Goal: Use online tool/utility: Utilize a website feature to perform a specific function

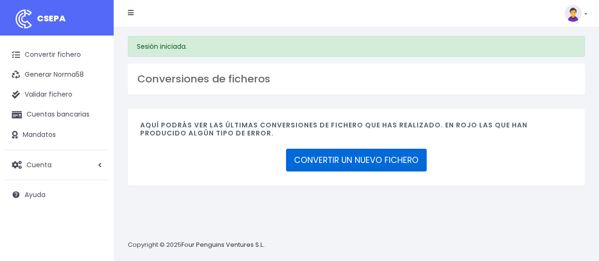
click at [308, 162] on link "CONVERTIR UN NUEVO FICHERO" at bounding box center [356, 160] width 141 height 23
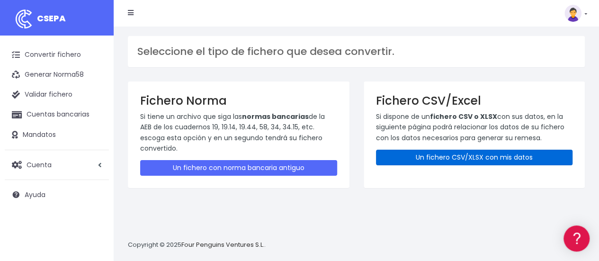
click at [422, 159] on link "Un fichero CSV/XLSX con mis datos" at bounding box center [474, 158] width 197 height 16
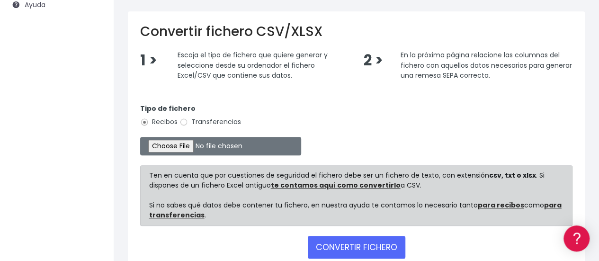
scroll to position [196, 0]
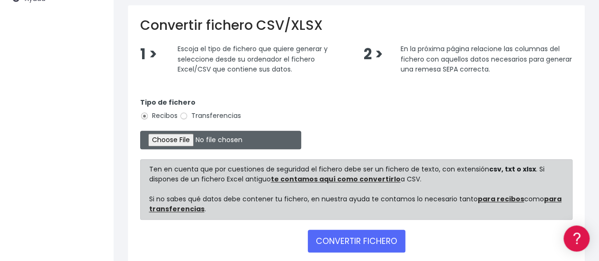
drag, startPoint x: 133, startPoint y: 143, endPoint x: 186, endPoint y: 138, distance: 52.4
click at [186, 138] on div "Convertir fichero CSV/XLSX 1 > Escoja el tipo de fichero que quiere generar y s…" at bounding box center [356, 138] width 457 height 266
click at [186, 138] on input "file" at bounding box center [220, 140] width 161 height 18
type input "C:\fakepath\anticipo octubre nov compol 2025.xlsx"
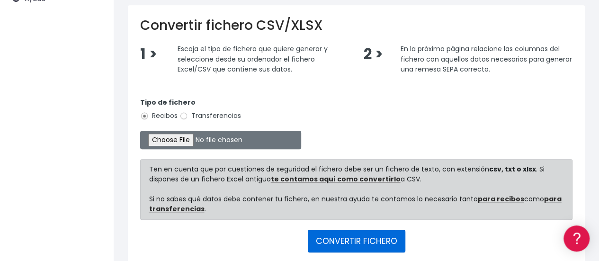
click at [384, 238] on button "CONVERTIR FICHERO" at bounding box center [357, 241] width 98 height 23
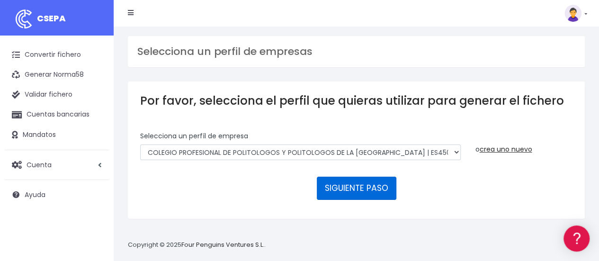
click at [365, 185] on button "SIGUIENTE PASO" at bounding box center [357, 188] width 80 height 23
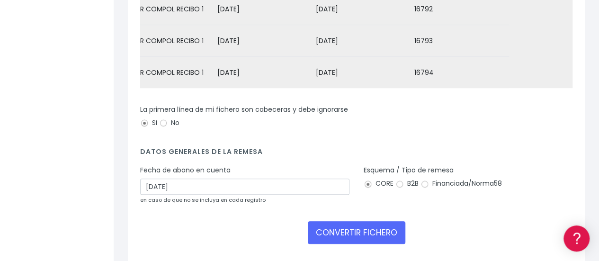
scroll to position [213, 0]
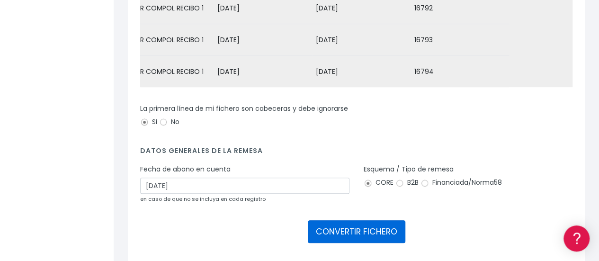
click at [337, 240] on button "CONVERTIR FICHERO" at bounding box center [357, 231] width 98 height 23
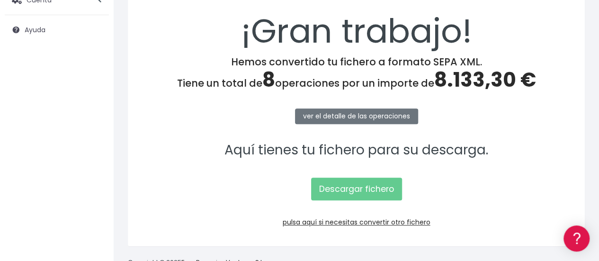
scroll to position [165, 0]
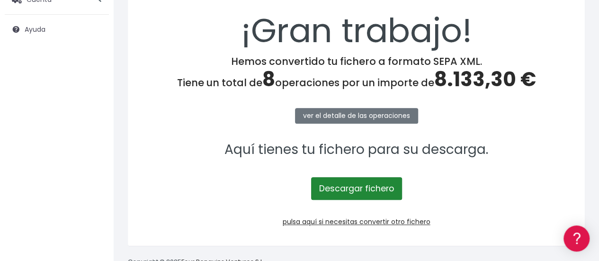
click at [346, 194] on link "Descargar fichero" at bounding box center [356, 188] width 91 height 23
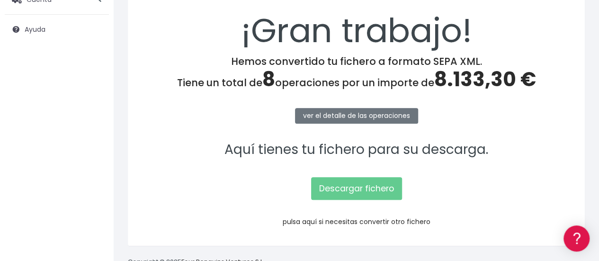
click at [323, 221] on link "pulsa aquí si necesitas convertir otro fichero" at bounding box center [357, 221] width 148 height 9
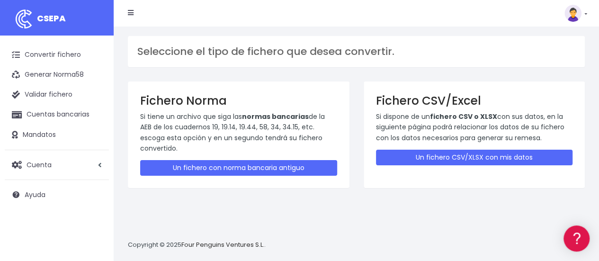
click at [482, 148] on div "Fichero CSV/Excel Si dispone de un fichero CSV o XLSX con sus datos, en la sigu…" at bounding box center [475, 134] width 222 height 107
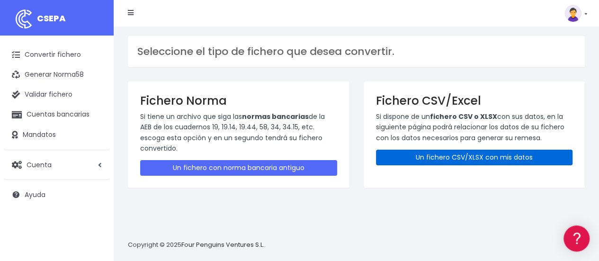
click at [475, 152] on link "Un fichero CSV/XLSX con mis datos" at bounding box center [474, 158] width 197 height 16
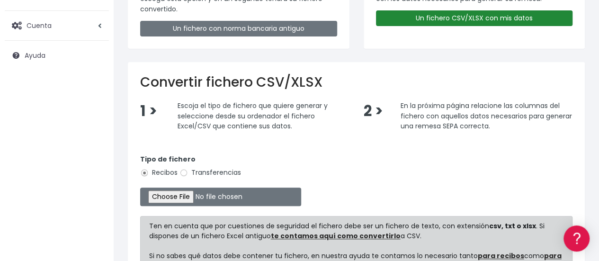
scroll to position [140, 0]
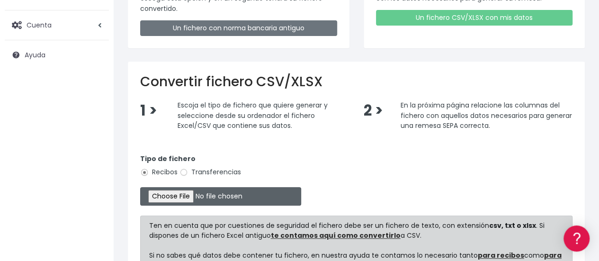
drag, startPoint x: 202, startPoint y: 207, endPoint x: 180, endPoint y: 195, distance: 25.0
click at [180, 195] on form "Tipo de fichero Recibos Transferencias Ten en cuenta que por cuestiones de segu…" at bounding box center [356, 229] width 432 height 171
click at [180, 195] on input "file" at bounding box center [220, 196] width 161 height 18
type input "C:\fakepath\anticipo octubre nov compol 2025.xlsx"
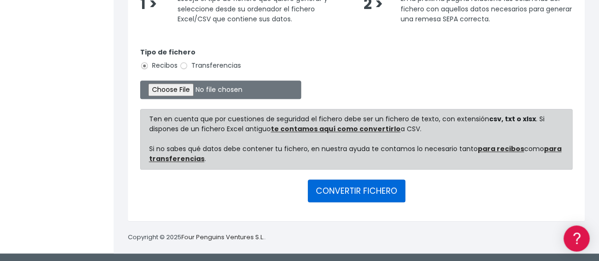
click at [363, 188] on button "CONVERTIR FICHERO" at bounding box center [357, 190] width 98 height 23
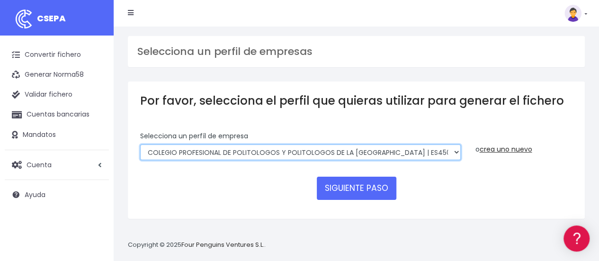
click at [368, 149] on select "COLEGIO PROFESIONAL DE POLITOLOGOS Y POLITOLOGOS DE LA [GEOGRAPHIC_DATA] | ES45…" at bounding box center [300, 152] width 320 height 16
select select "1972"
click at [140, 144] on select "COLEGIO PROFESIONAL DE POLITOLOGOS Y POLITOLOGOS DE LA COMUNIDAD DE MADRID | ES…" at bounding box center [300, 152] width 320 height 16
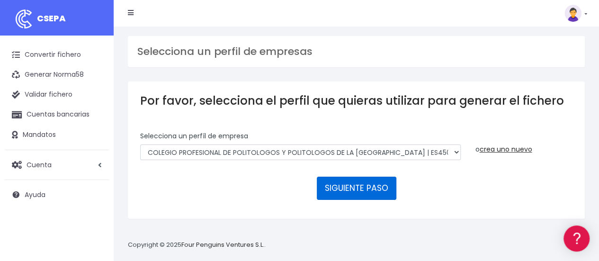
drag, startPoint x: 373, startPoint y: 179, endPoint x: 431, endPoint y: 143, distance: 67.8
click at [431, 143] on form "Selecciona un perfíl de empresa COLEGIO PROFESIONAL DE POLITOLOGOS Y POLITOLOGO…" at bounding box center [356, 168] width 432 height 75
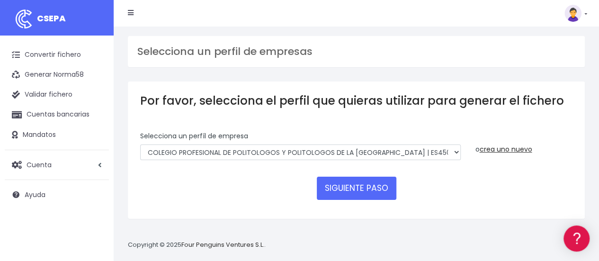
drag, startPoint x: 431, startPoint y: 143, endPoint x: 422, endPoint y: 151, distance: 11.1
click at [422, 151] on div "Selecciona un perfíl de empresa COLEGIO PROFESIONAL DE POLITOLOGOS Y POLITOLOGO…" at bounding box center [300, 145] width 320 height 29
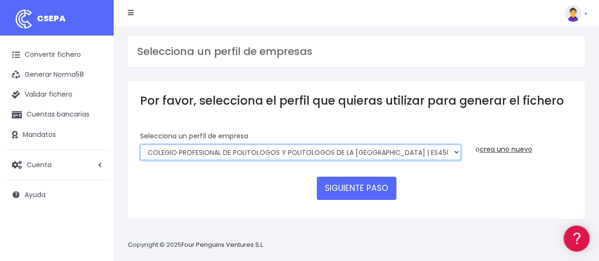
click at [422, 151] on select "COLEGIO PROFESIONAL DE POLITOLOGOS Y POLITOLOGOS DE LA COMUNIDAD DE MADRID | ES…" at bounding box center [300, 152] width 320 height 16
click at [140, 144] on select "COLEGIO PROFESIONAL DE POLITOLOGOS Y POLITOLOGOS DE LA COMUNIDAD DE MADRID | ES…" at bounding box center [300, 152] width 320 height 16
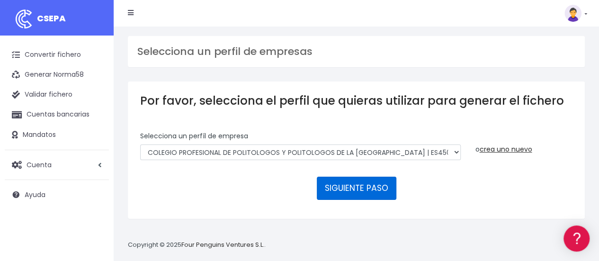
drag, startPoint x: 357, startPoint y: 200, endPoint x: 369, endPoint y: 187, distance: 17.7
click at [369, 187] on form "Selecciona un perfíl de empresa COLEGIO PROFESIONAL DE POLITOLOGOS Y POLITOLOGO…" at bounding box center [356, 168] width 432 height 75
click at [369, 187] on button "SIGUIENTE PASO" at bounding box center [357, 188] width 80 height 23
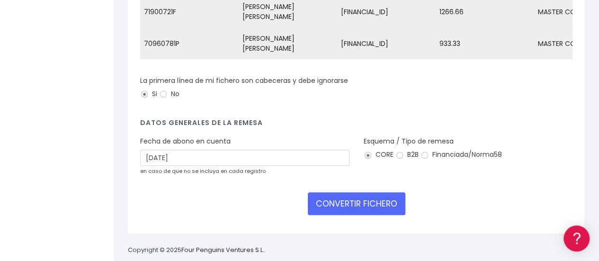
scroll to position [243, 0]
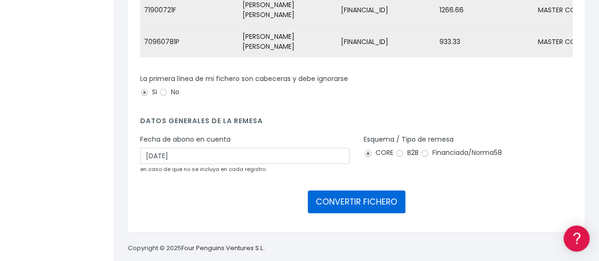
click at [358, 196] on button "CONVERTIR FICHERO" at bounding box center [357, 201] width 98 height 23
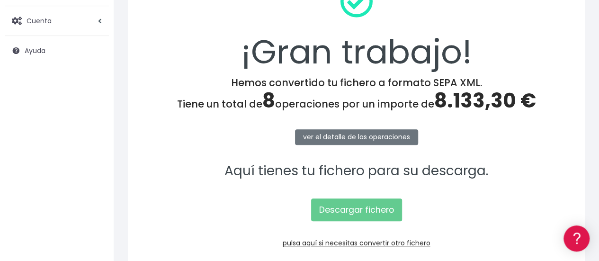
scroll to position [144, 0]
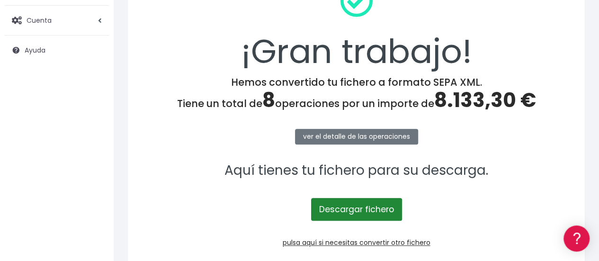
click at [376, 199] on link "Descargar fichero" at bounding box center [356, 209] width 91 height 23
